Goal: Task Accomplishment & Management: Manage account settings

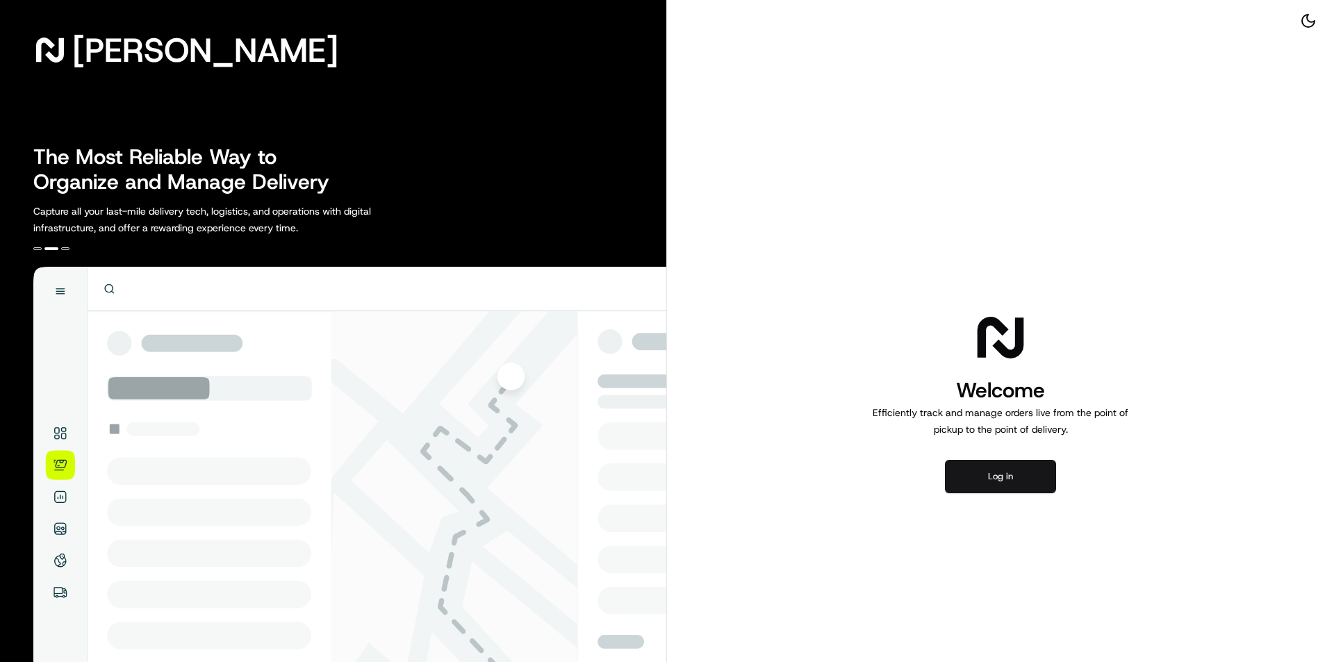
click at [1007, 483] on button "Log in" at bounding box center [1000, 476] width 111 height 33
